Goal: Task Accomplishment & Management: Manage account settings

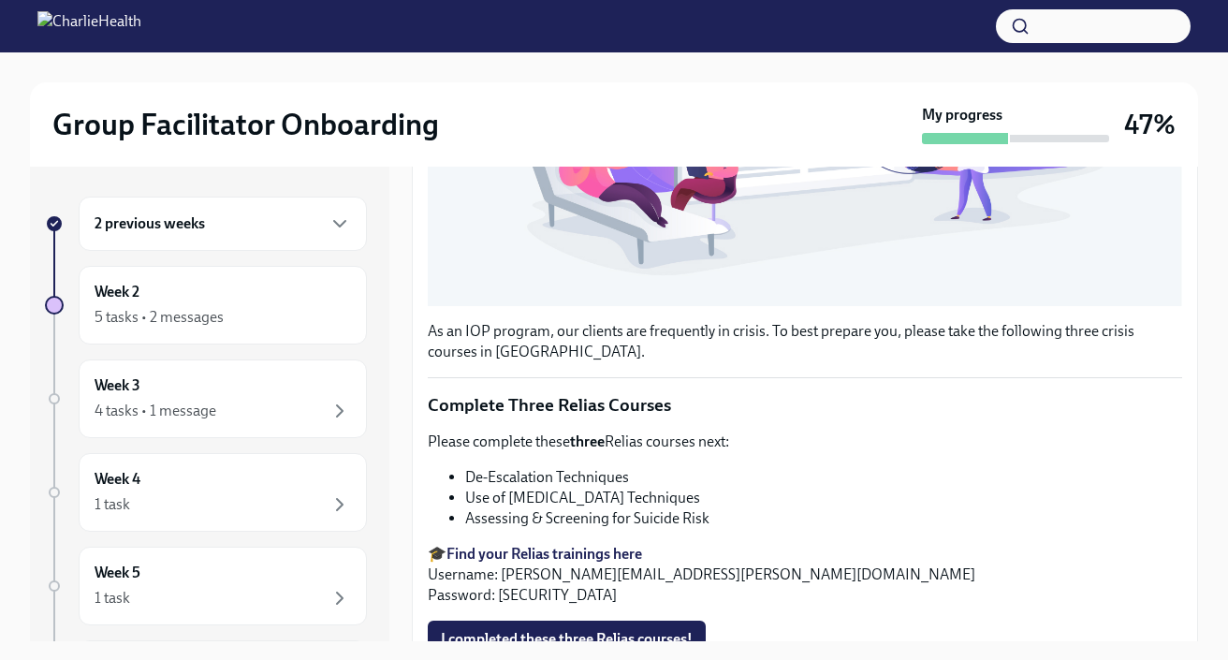
scroll to position [659, 0]
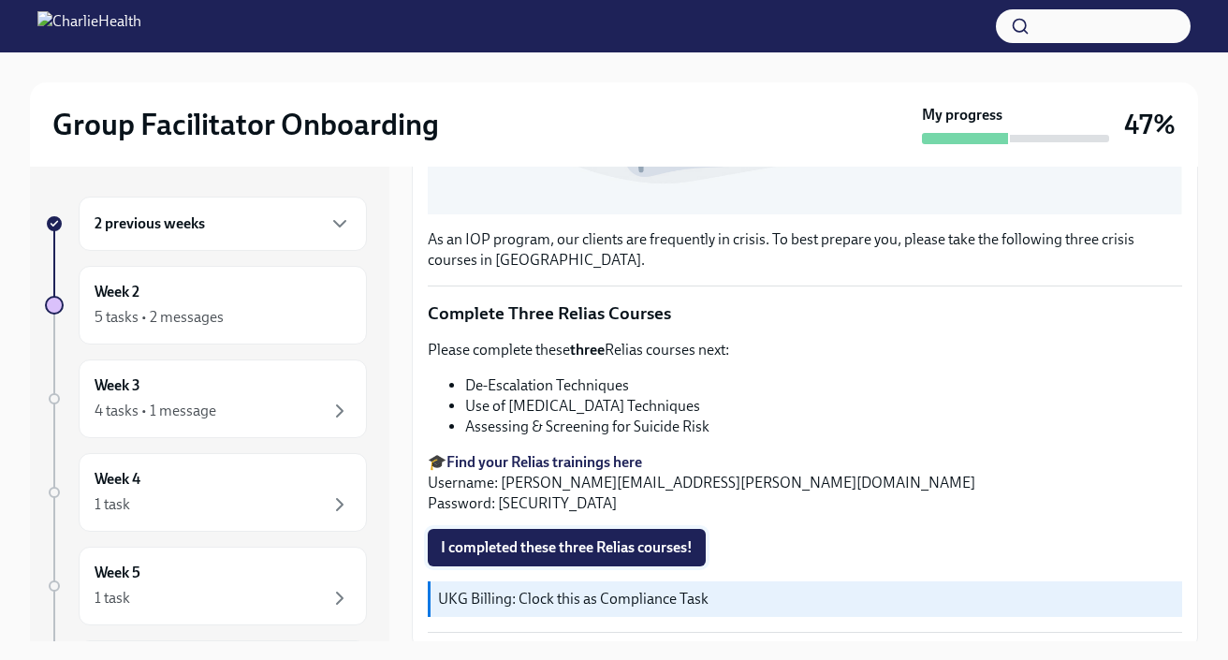
click at [648, 538] on span "I completed these three Relias courses!" at bounding box center [567, 547] width 252 height 19
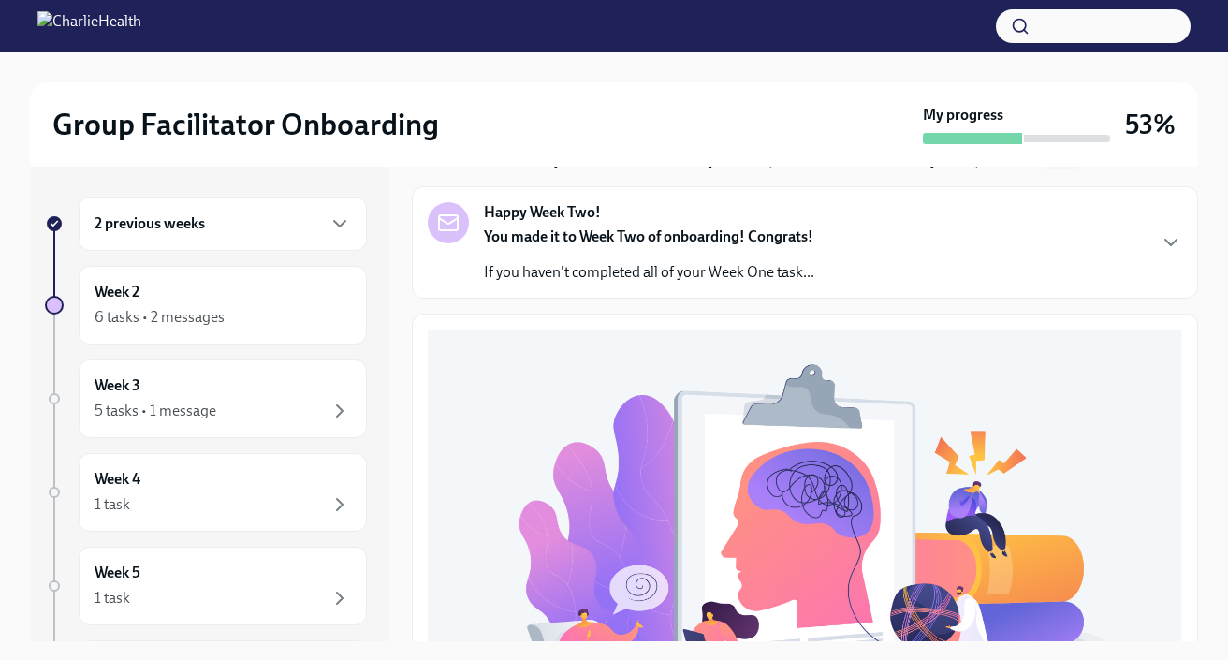
scroll to position [0, 0]
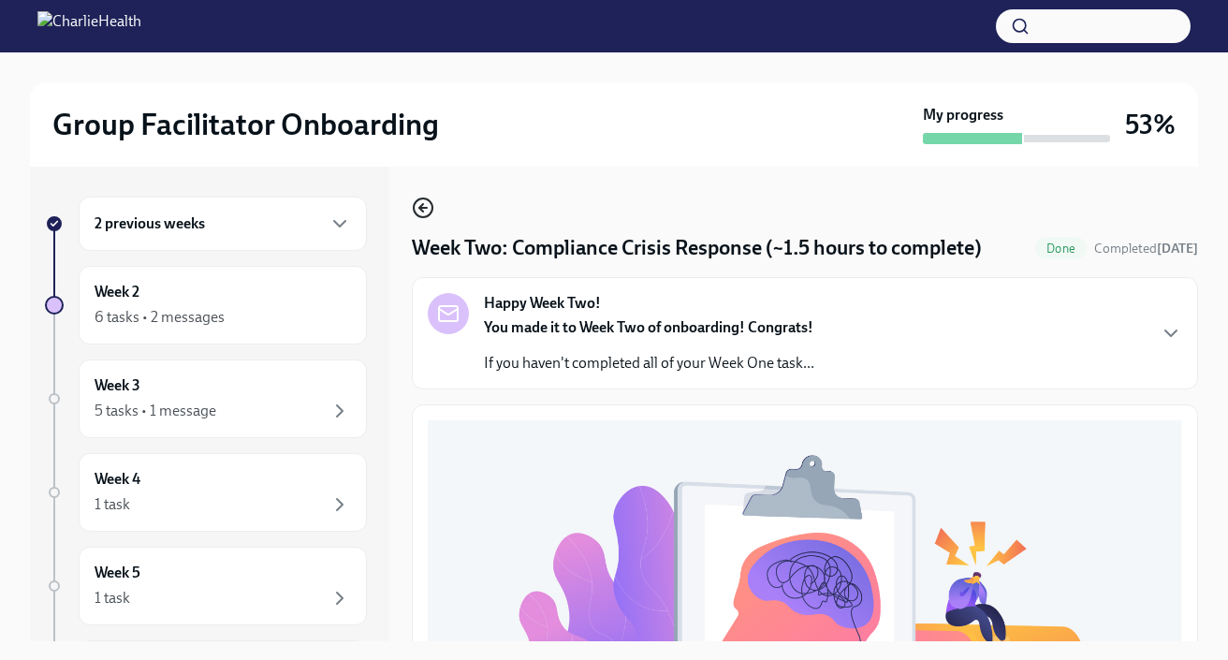
click at [417, 206] on icon "button" at bounding box center [423, 208] width 22 height 22
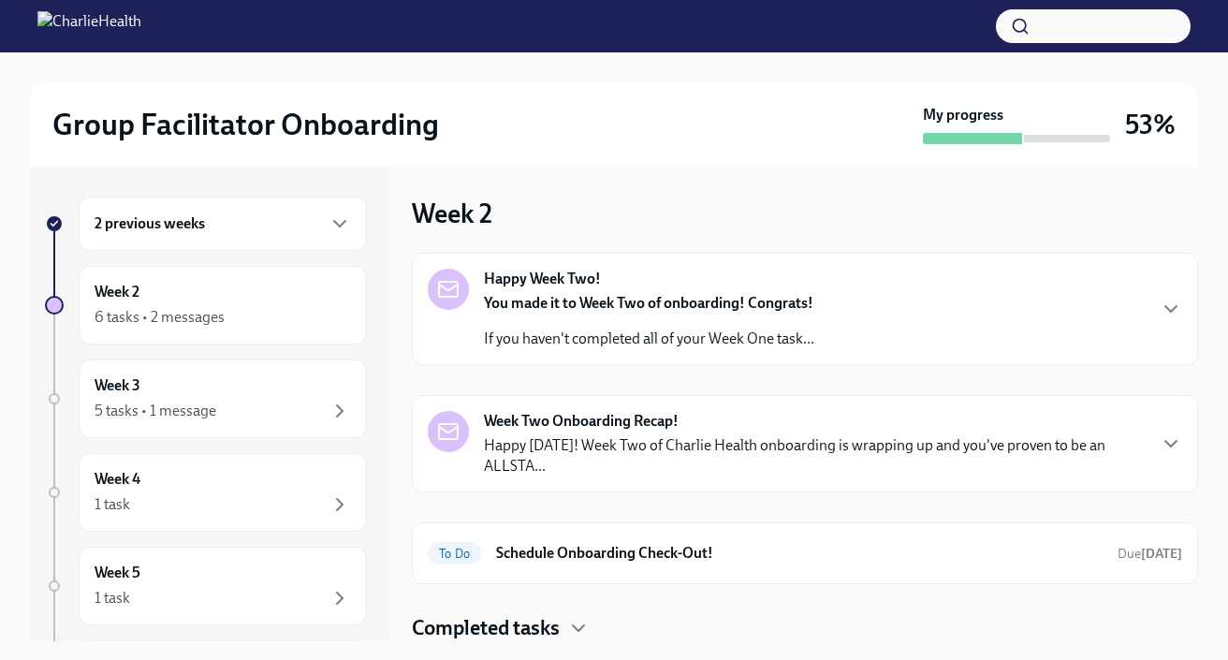
scroll to position [1, 0]
click at [939, 546] on h6 "Schedule Onboarding Check-Out!" at bounding box center [799, 552] width 606 height 21
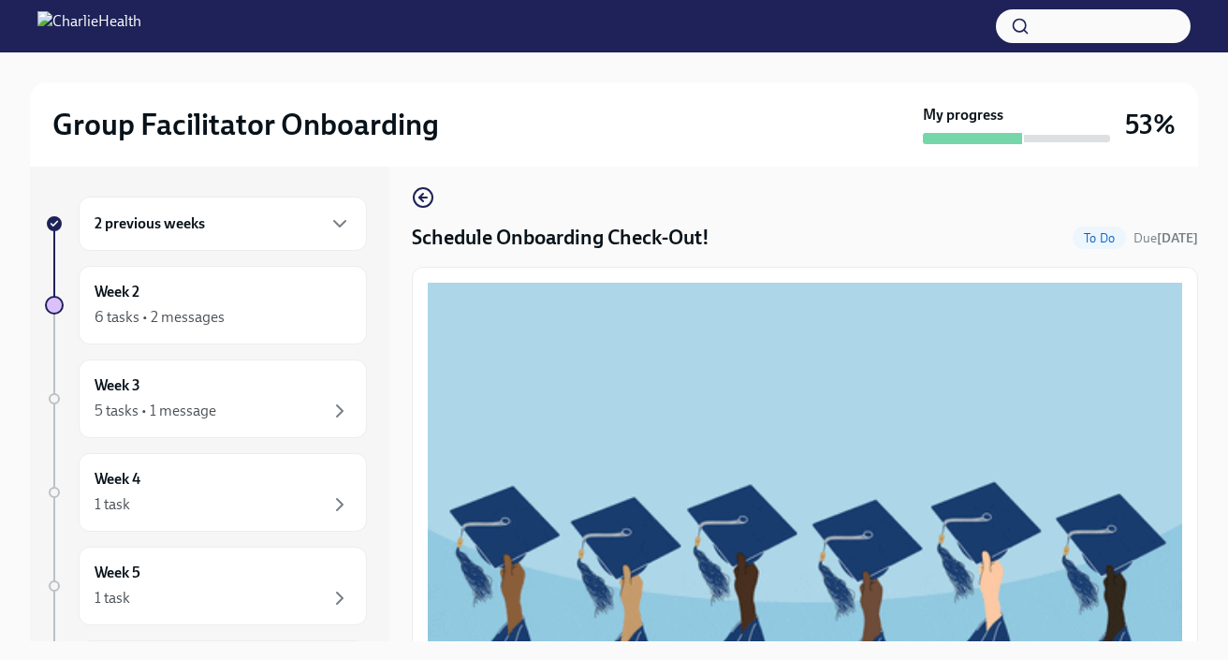
scroll to position [7, 0]
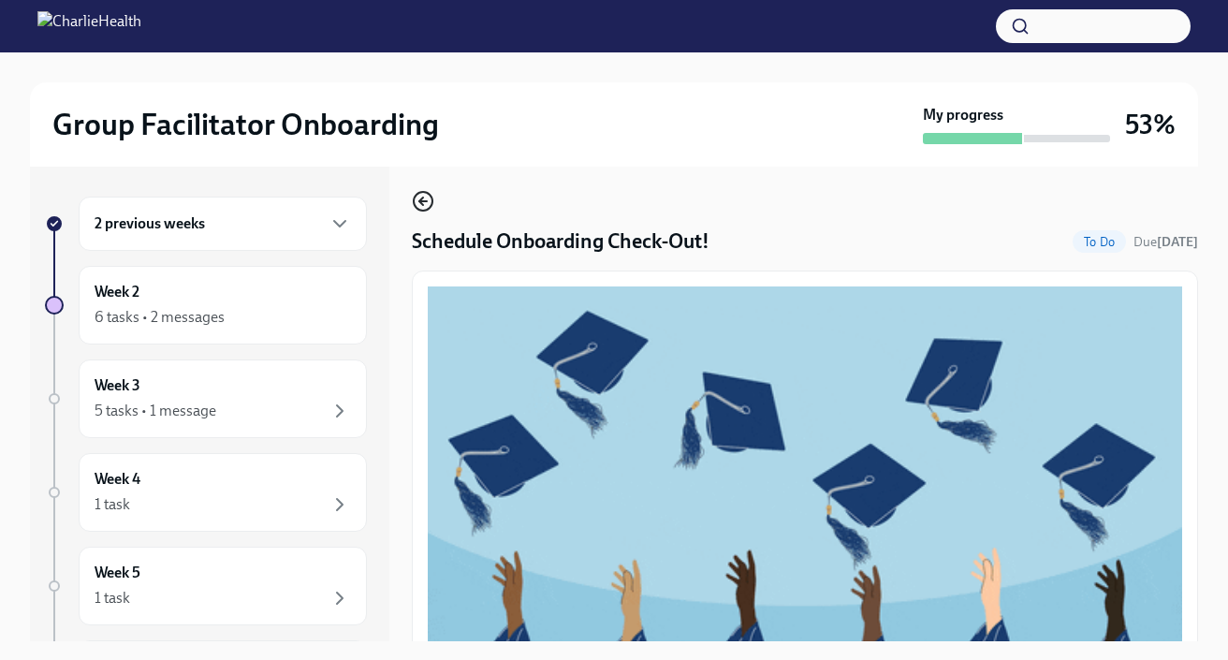
click at [418, 198] on icon "button" at bounding box center [423, 201] width 22 height 22
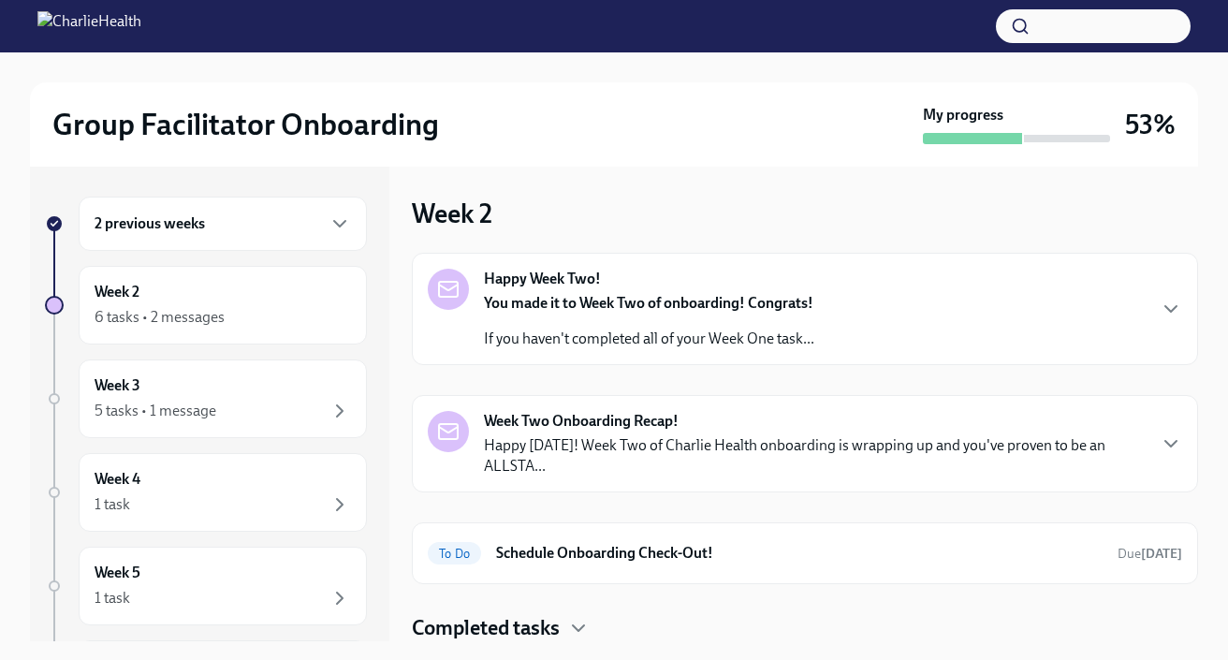
scroll to position [1, 0]
click at [331, 405] on icon "button" at bounding box center [339, 411] width 22 height 22
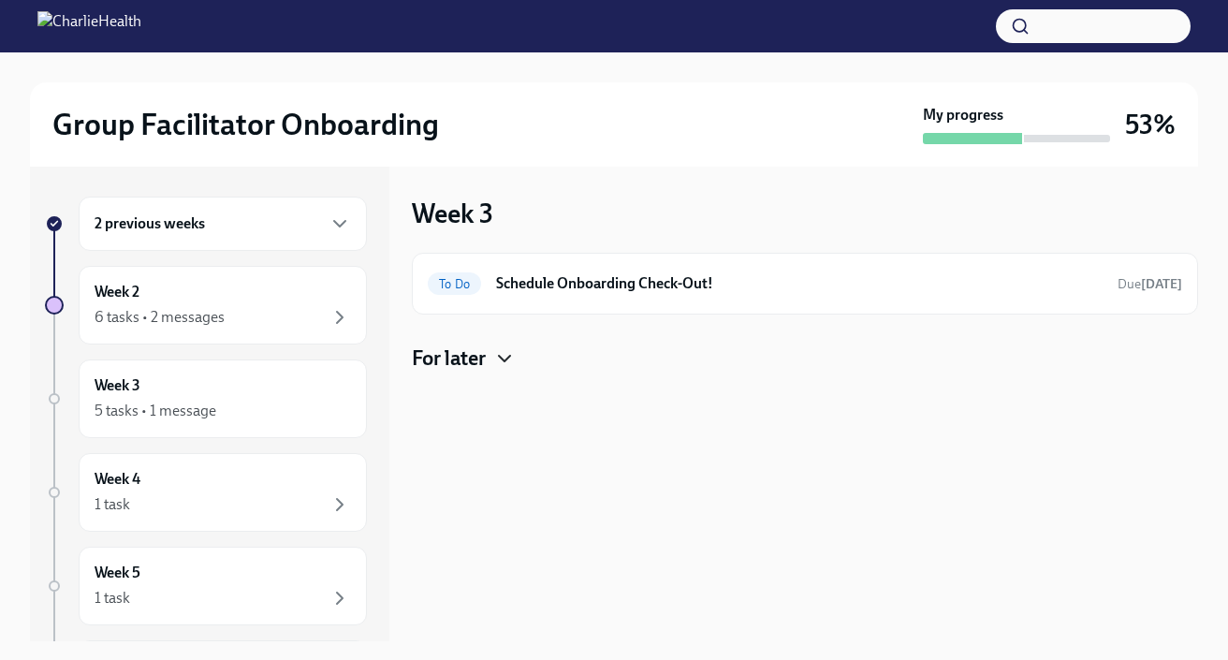
click at [509, 361] on icon "button" at bounding box center [504, 358] width 22 height 22
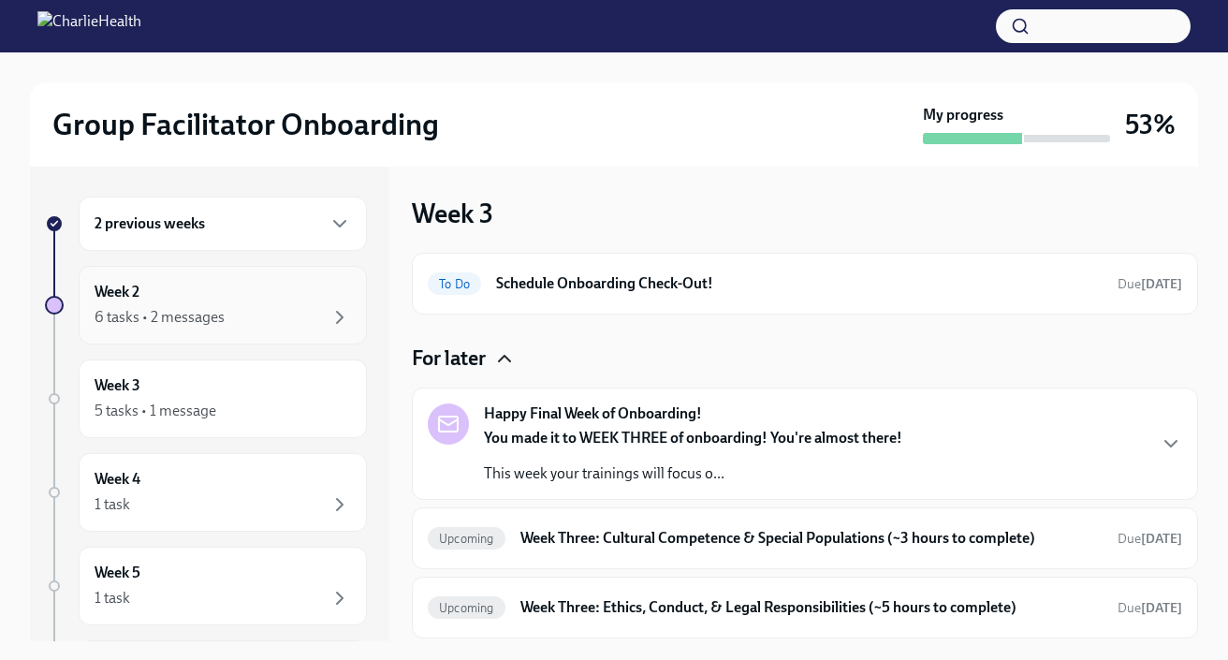
click at [248, 297] on div "Week 2 6 tasks • 2 messages" at bounding box center [223, 305] width 256 height 47
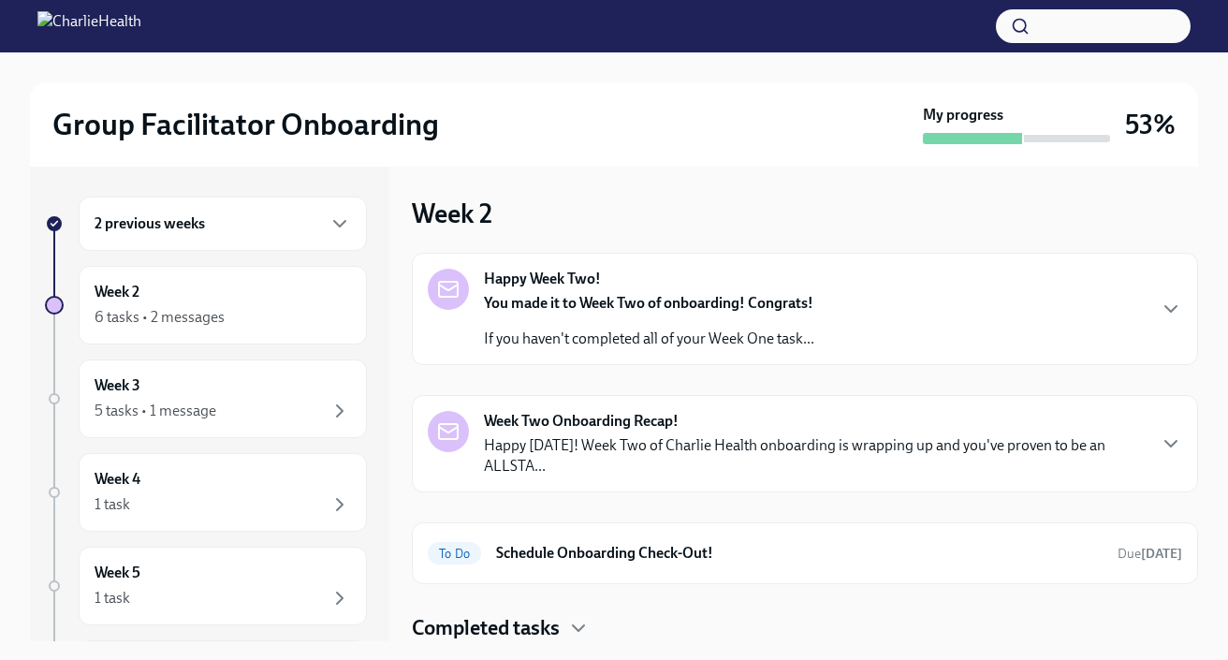
scroll to position [1, 0]
click at [575, 620] on icon "button" at bounding box center [578, 627] width 22 height 22
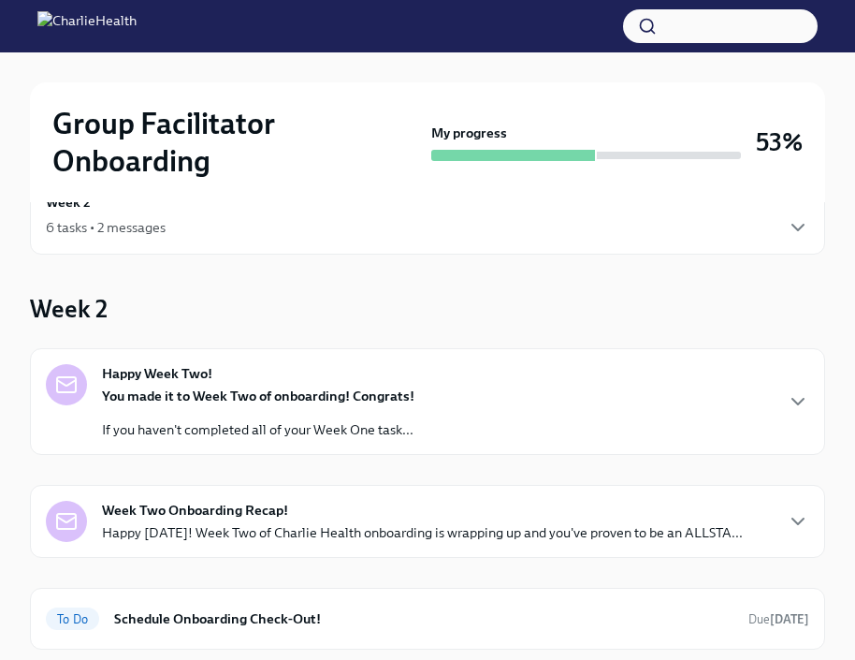
scroll to position [0, 0]
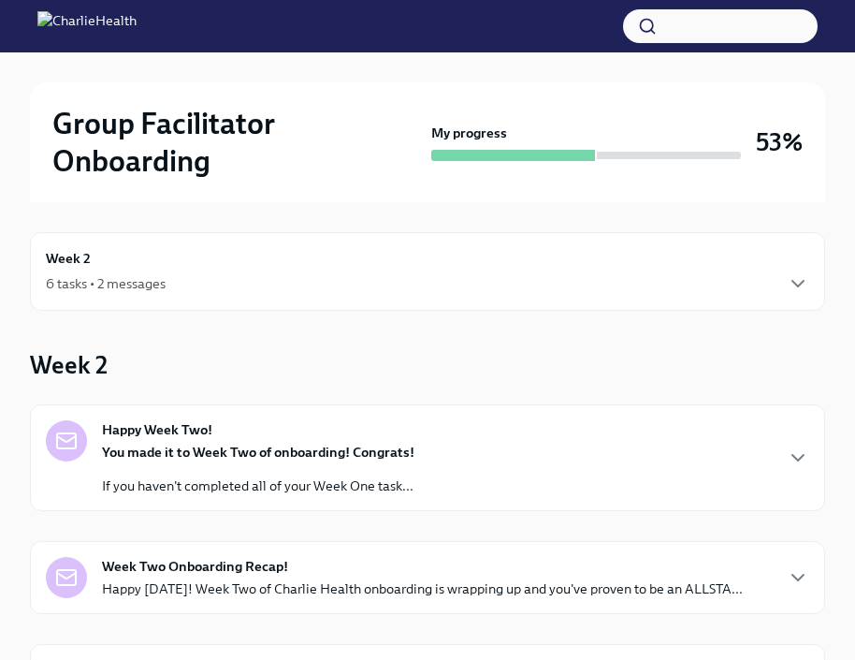
click at [797, 262] on div "Week 2 6 tasks • 2 messages" at bounding box center [428, 271] width 764 height 47
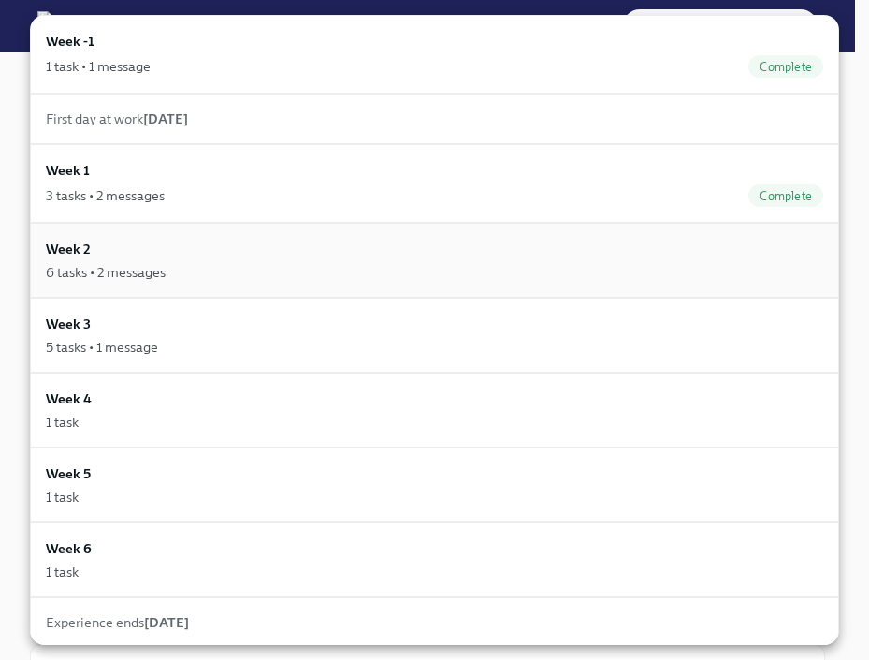
click at [683, 277] on div "6 tasks • 2 messages" at bounding box center [435, 272] width 778 height 19
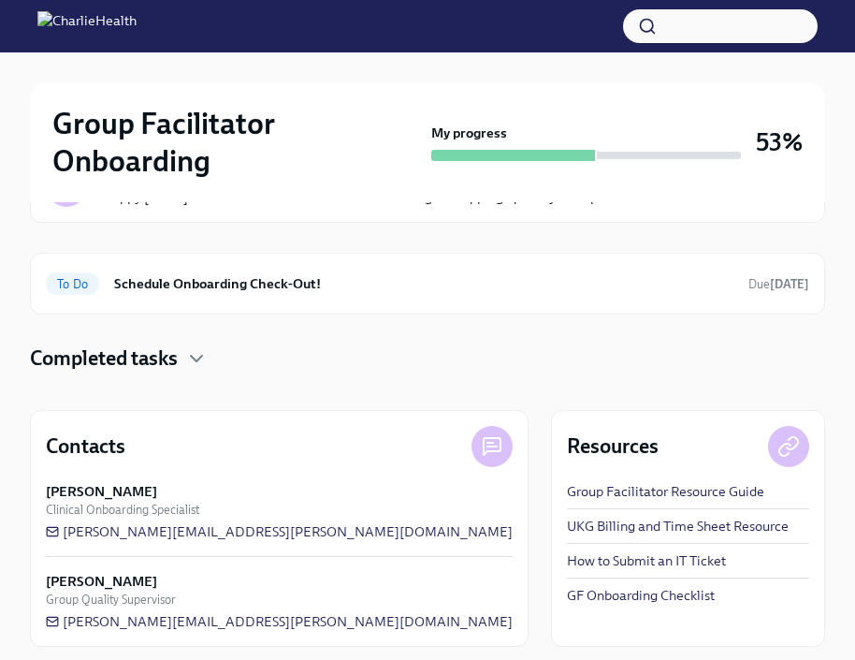
scroll to position [408, 0]
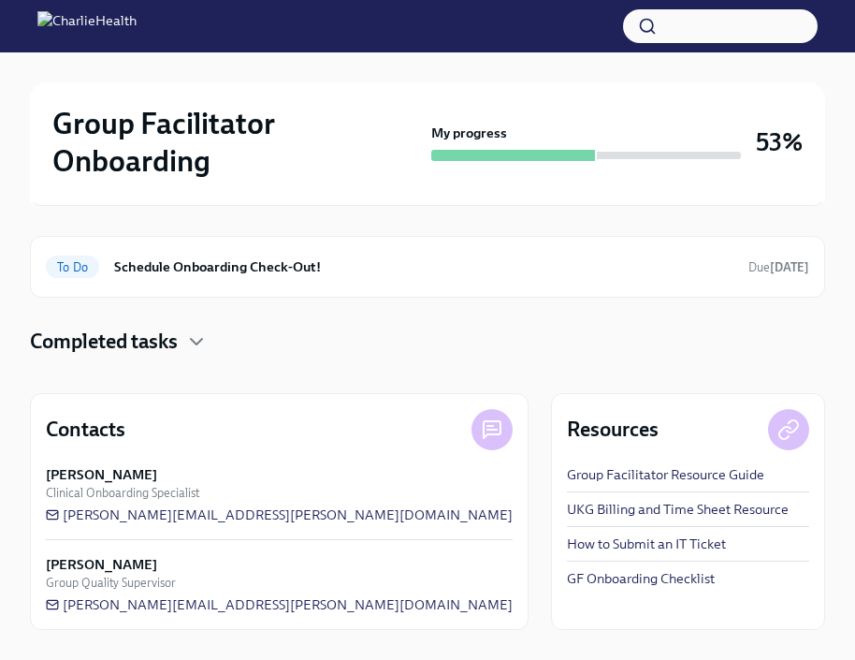
click at [183, 336] on div "Completed tasks" at bounding box center [427, 342] width 795 height 28
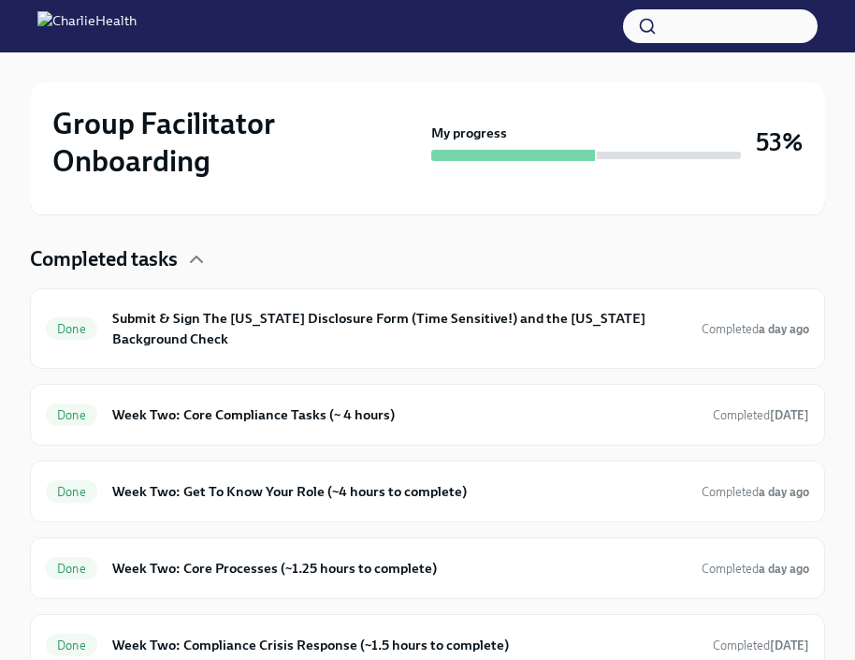
scroll to position [481, 0]
